Goal: Information Seeking & Learning: Learn about a topic

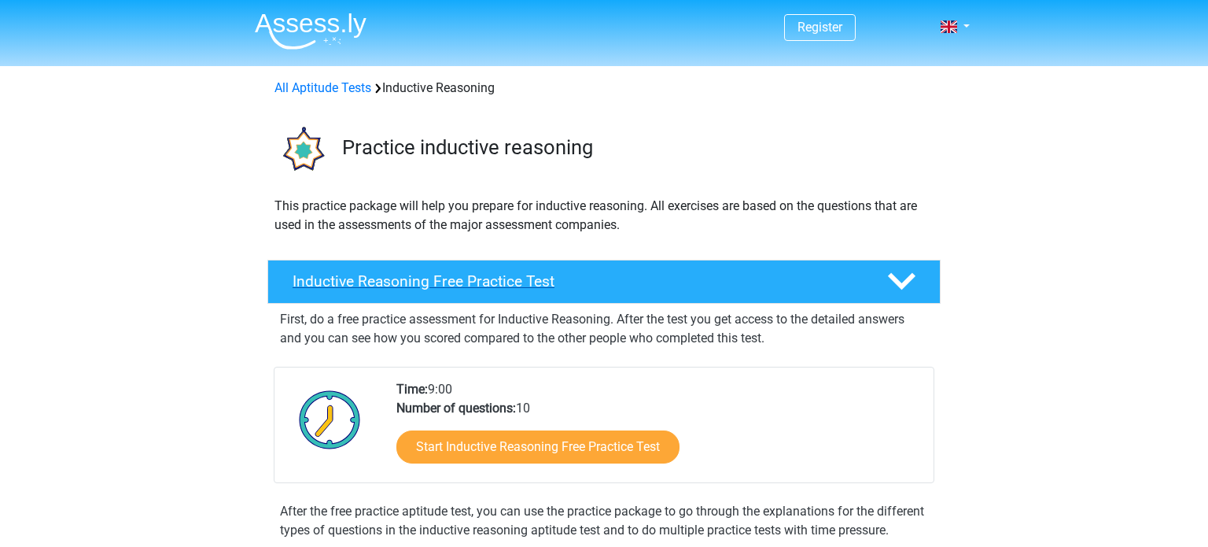
click at [895, 281] on polygon at bounding box center [902, 281] width 28 height 17
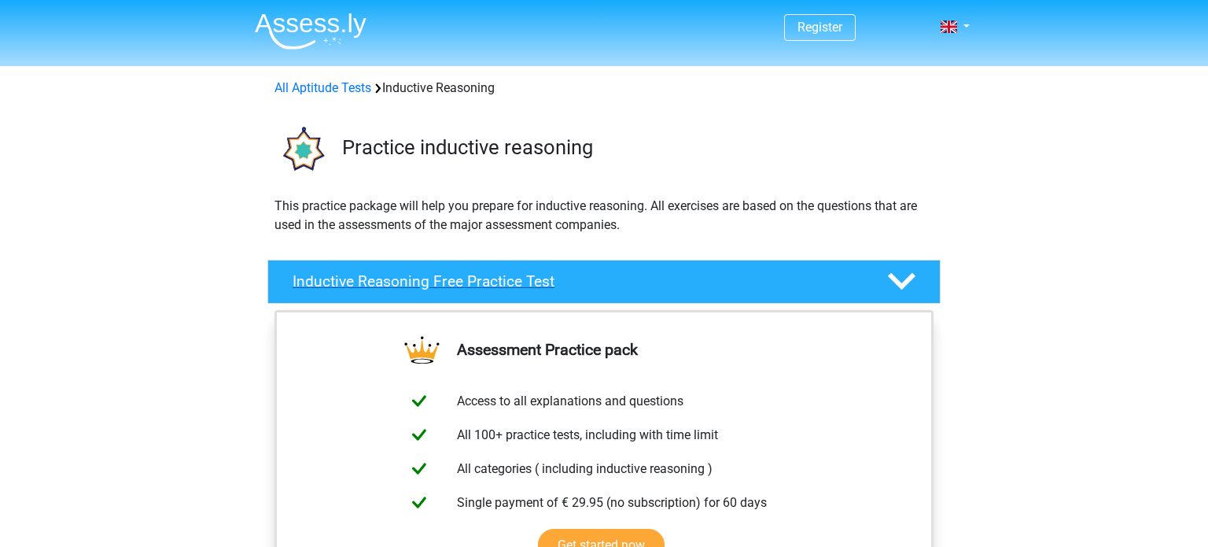
click at [906, 291] on icon at bounding box center [902, 281] width 28 height 28
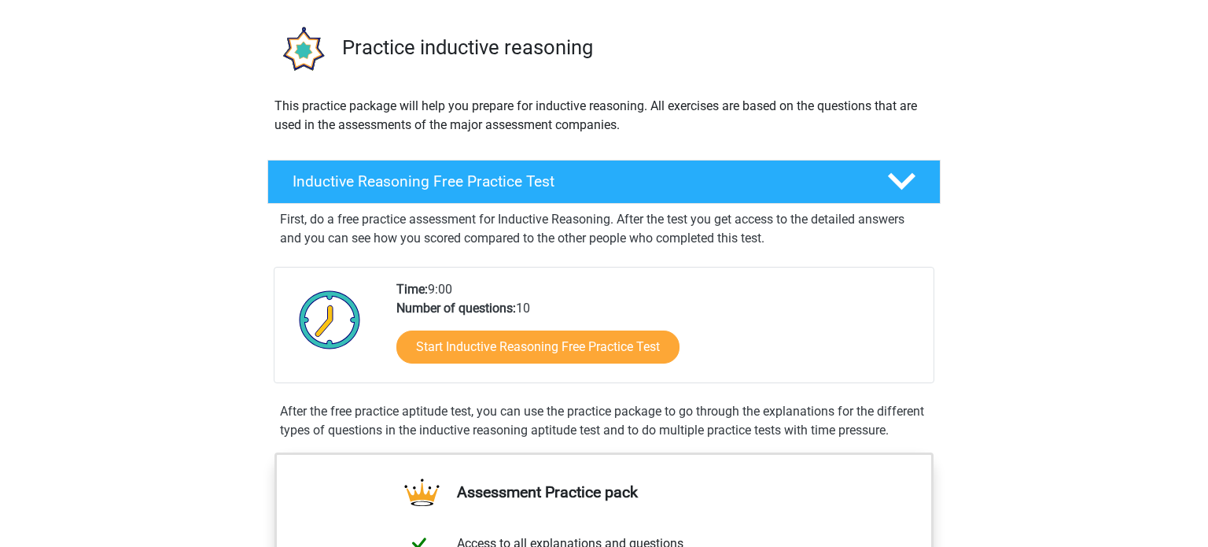
scroll to position [101, 0]
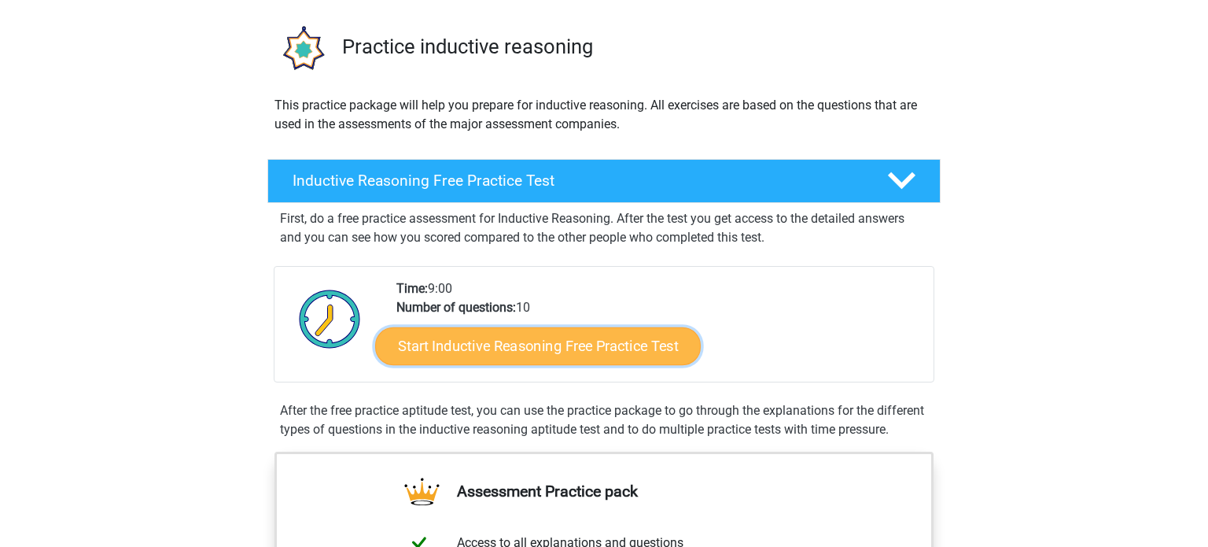
click at [625, 352] on link "Start Inductive Reasoning Free Practice Test" at bounding box center [538, 345] width 326 height 38
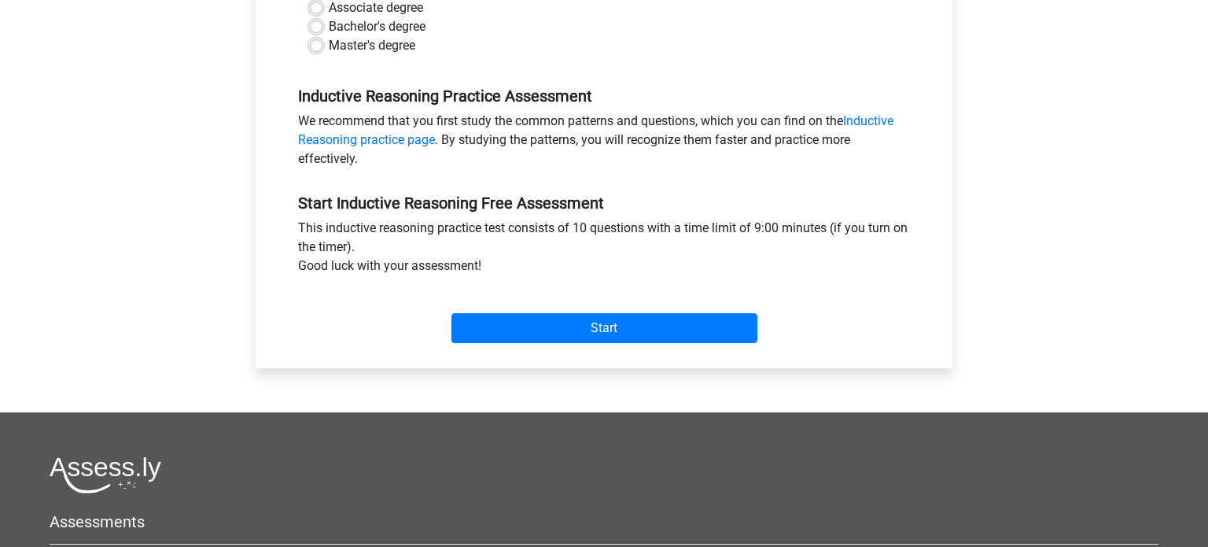
scroll to position [412, 0]
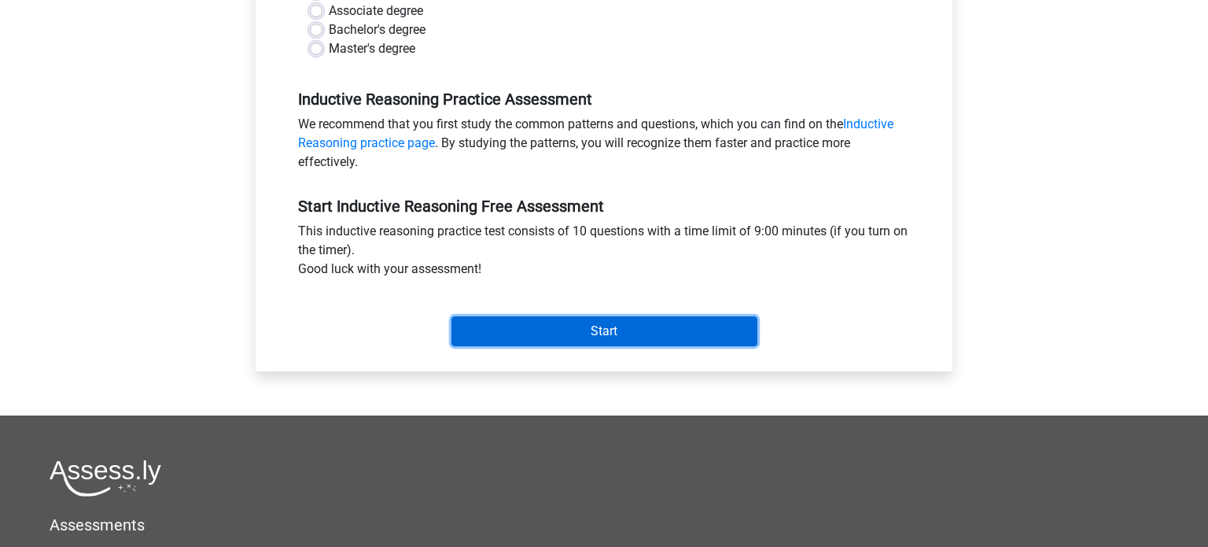
click at [620, 344] on input "Start" at bounding box center [605, 331] width 306 height 30
